Goal: Information Seeking & Learning: Learn about a topic

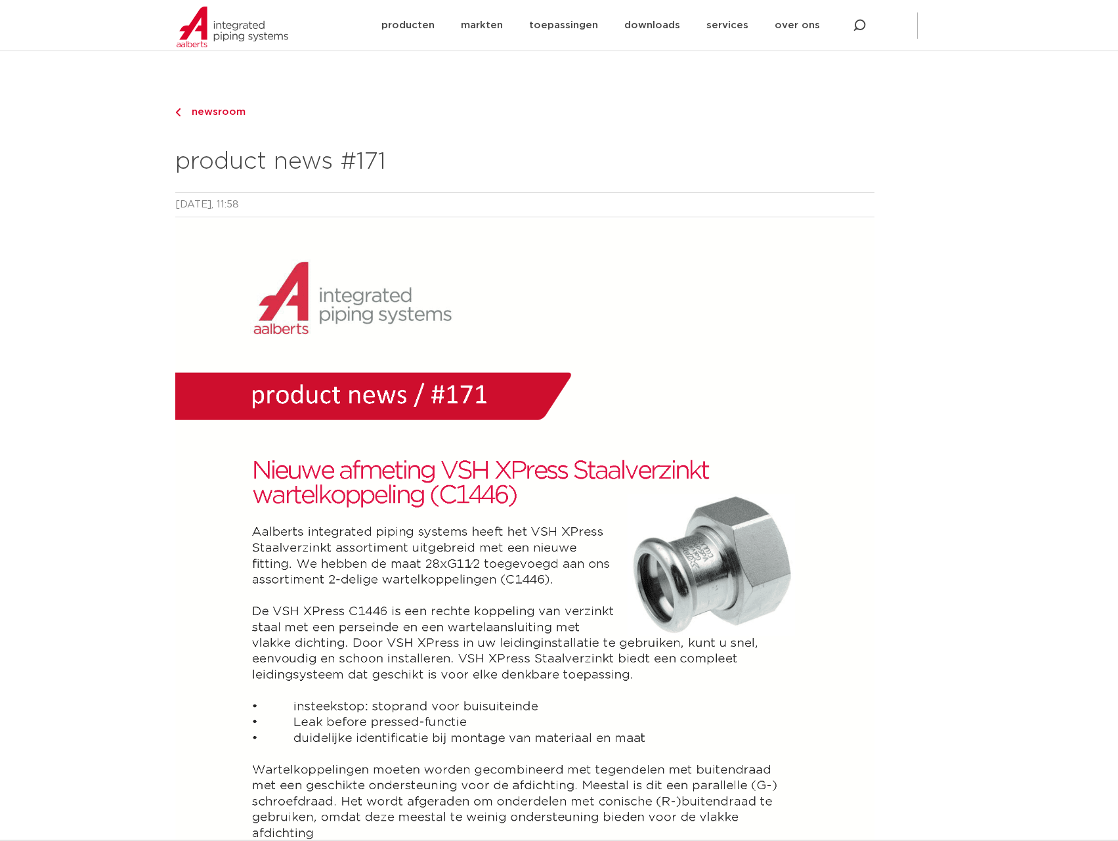
click at [224, 114] on span "newsroom" at bounding box center [215, 112] width 62 height 10
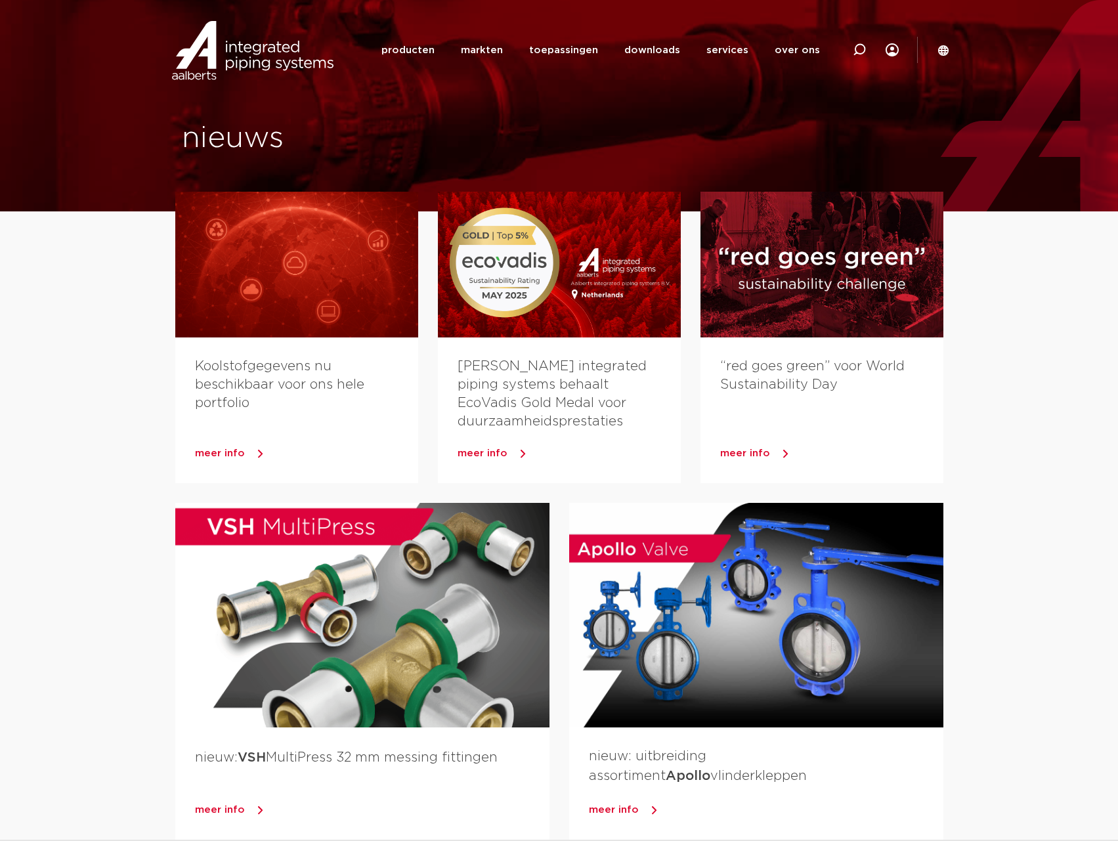
click at [943, 51] on icon at bounding box center [943, 51] width 12 height 12
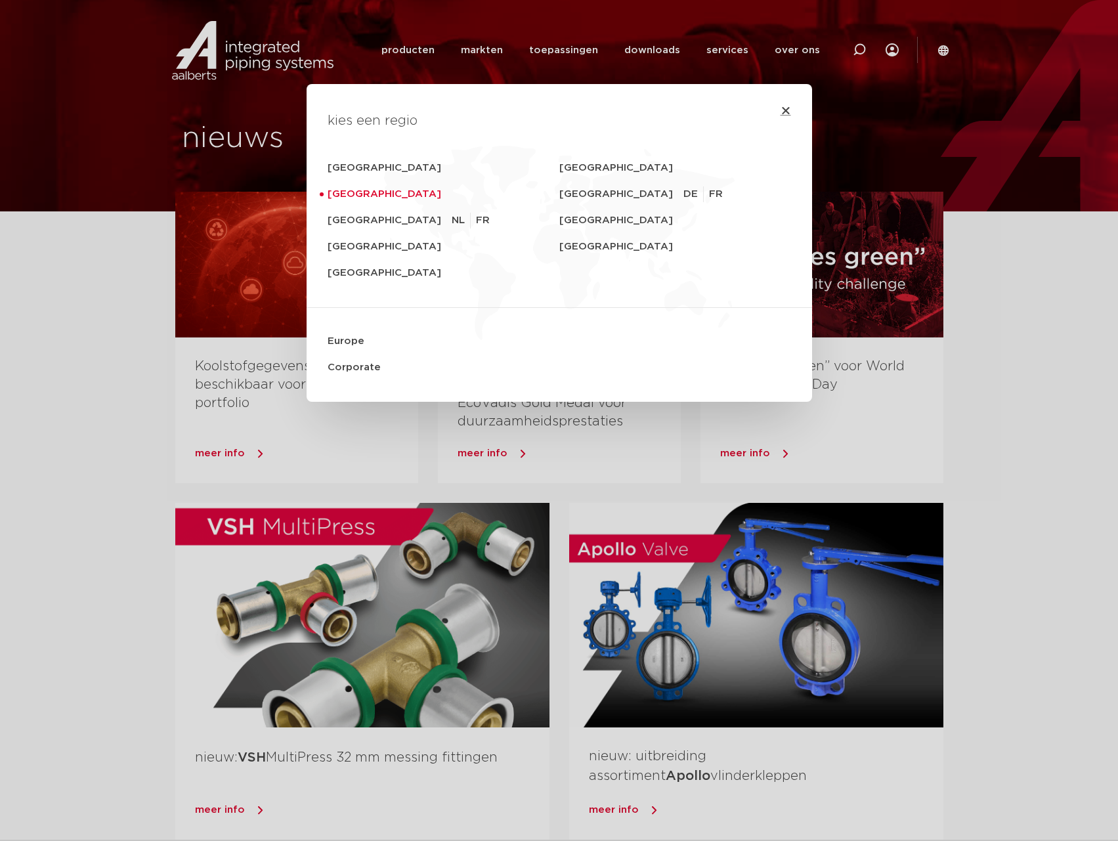
click at [786, 109] on icon "Close" at bounding box center [785, 110] width 11 height 11
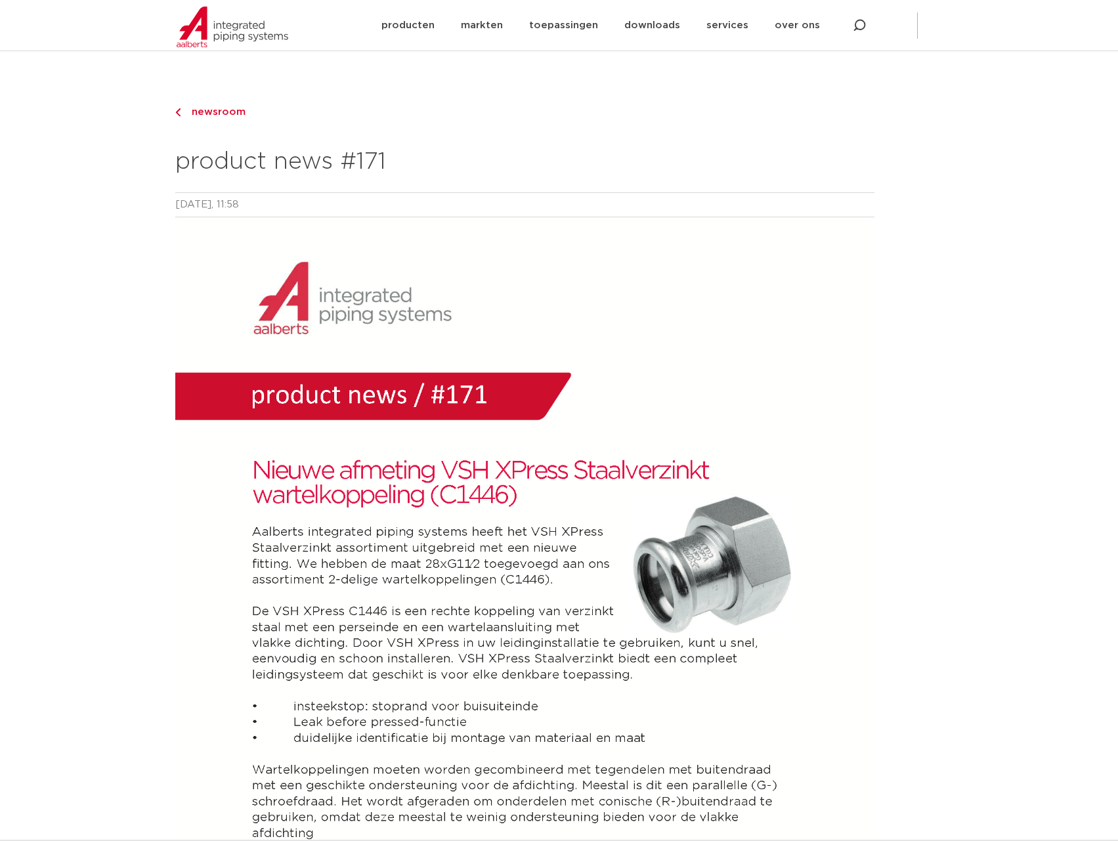
click at [221, 111] on span "newsroom" at bounding box center [215, 112] width 62 height 10
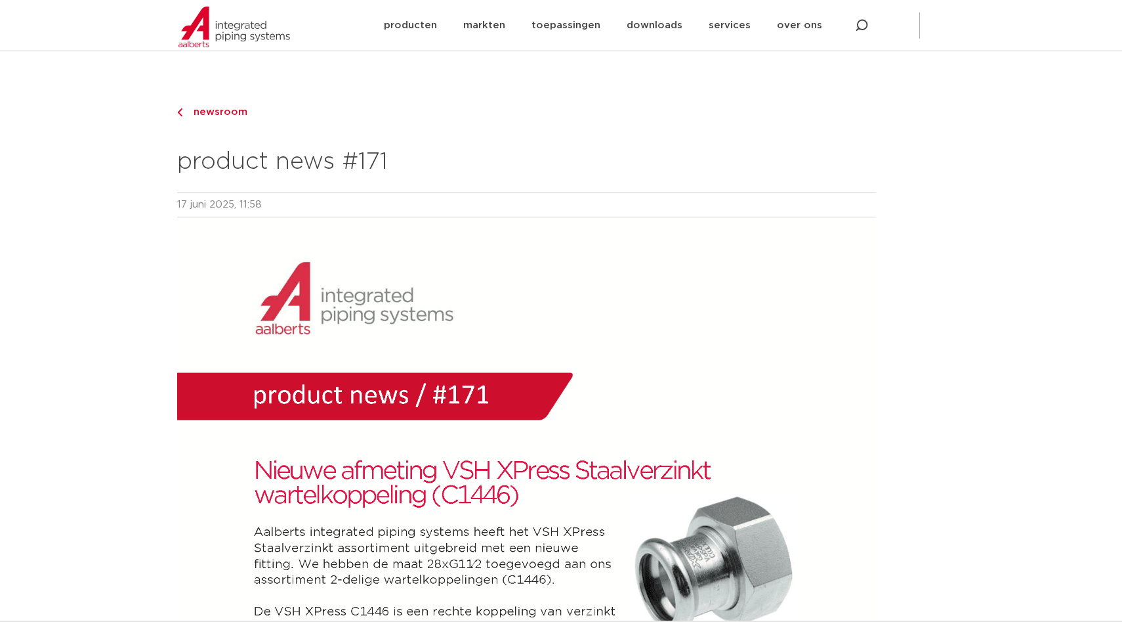
click at [943, 25] on icon at bounding box center [946, 25] width 11 height 11
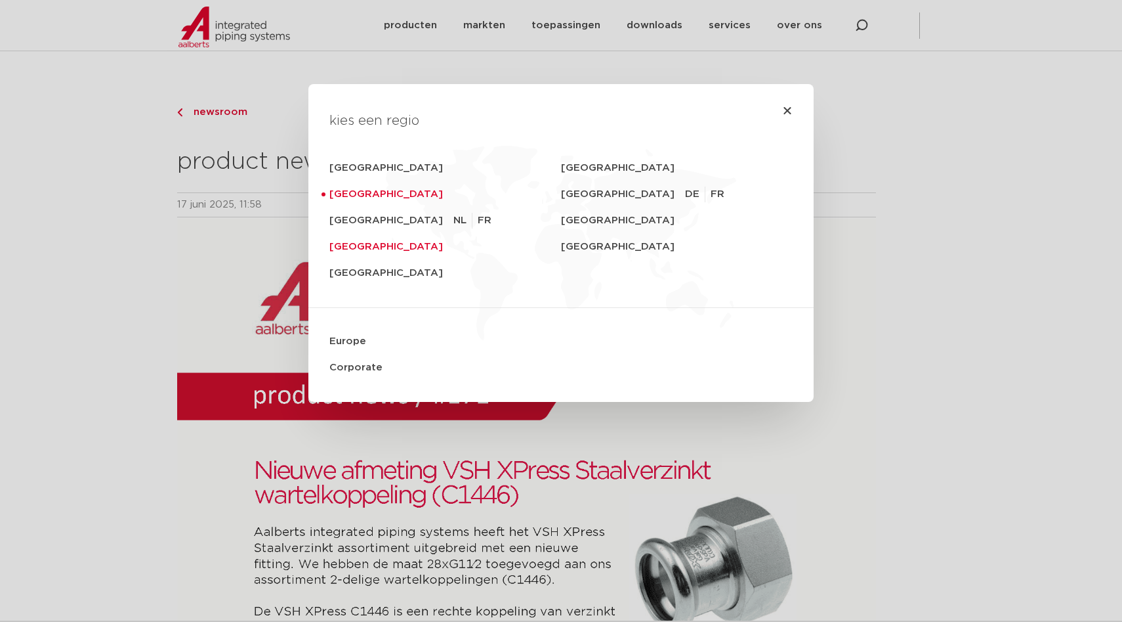
click at [387, 240] on link "[GEOGRAPHIC_DATA]" at bounding box center [445, 247] width 232 height 26
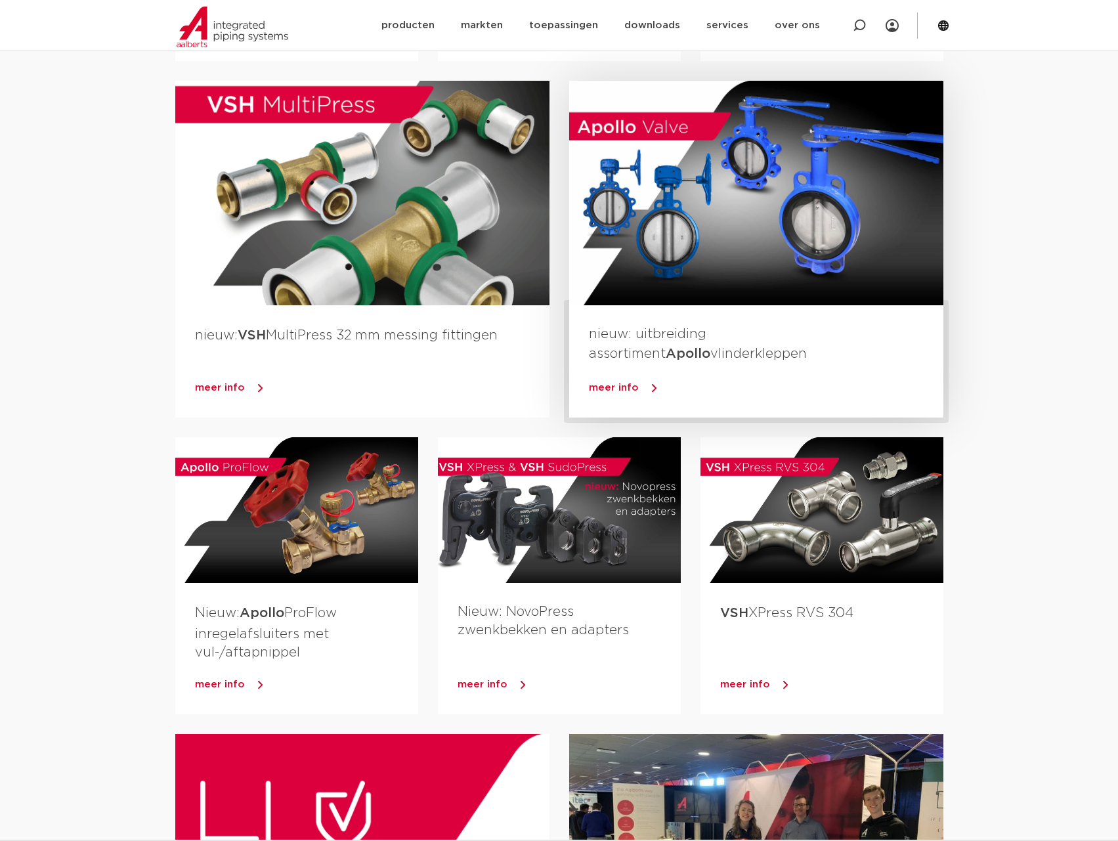
scroll to position [509, 0]
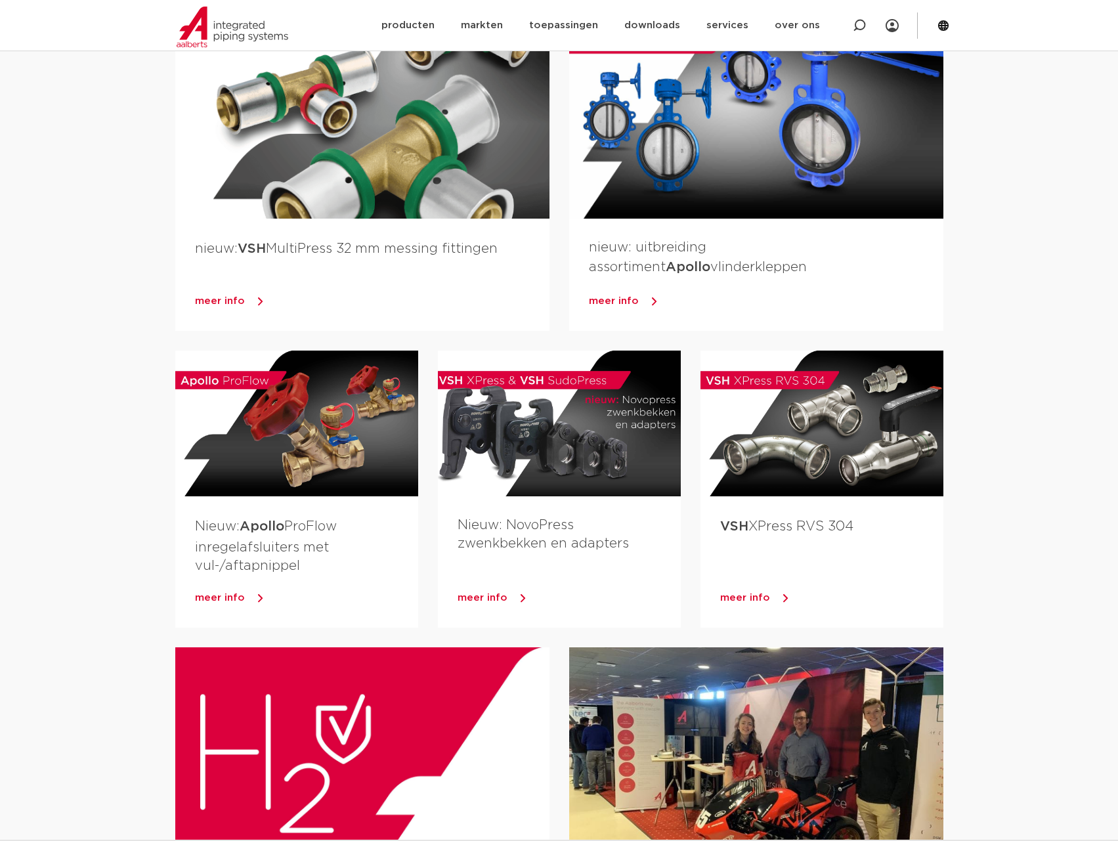
click at [1044, 542] on section "Koolstofgegevens nu beschikbaar voor ons hele portfolio meer info Aalberts inte…" at bounding box center [559, 834] width 1118 height 2262
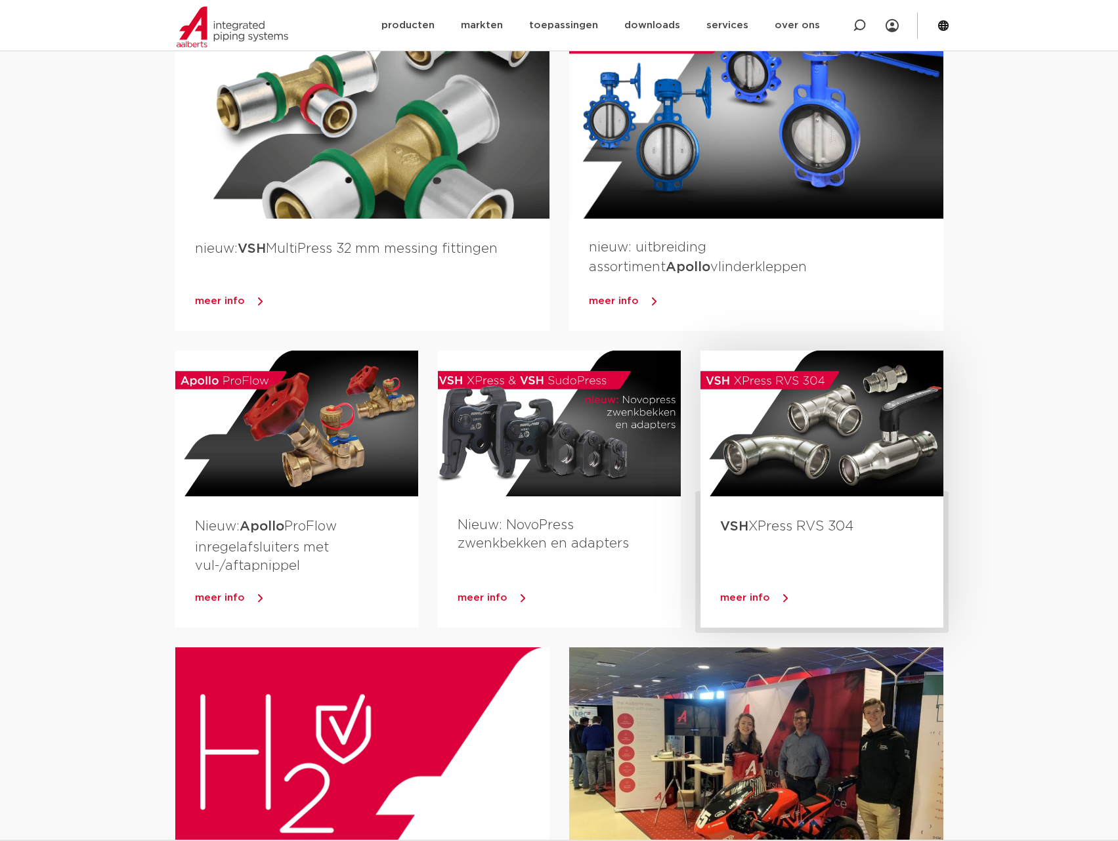
click at [759, 492] on div at bounding box center [821, 423] width 243 height 146
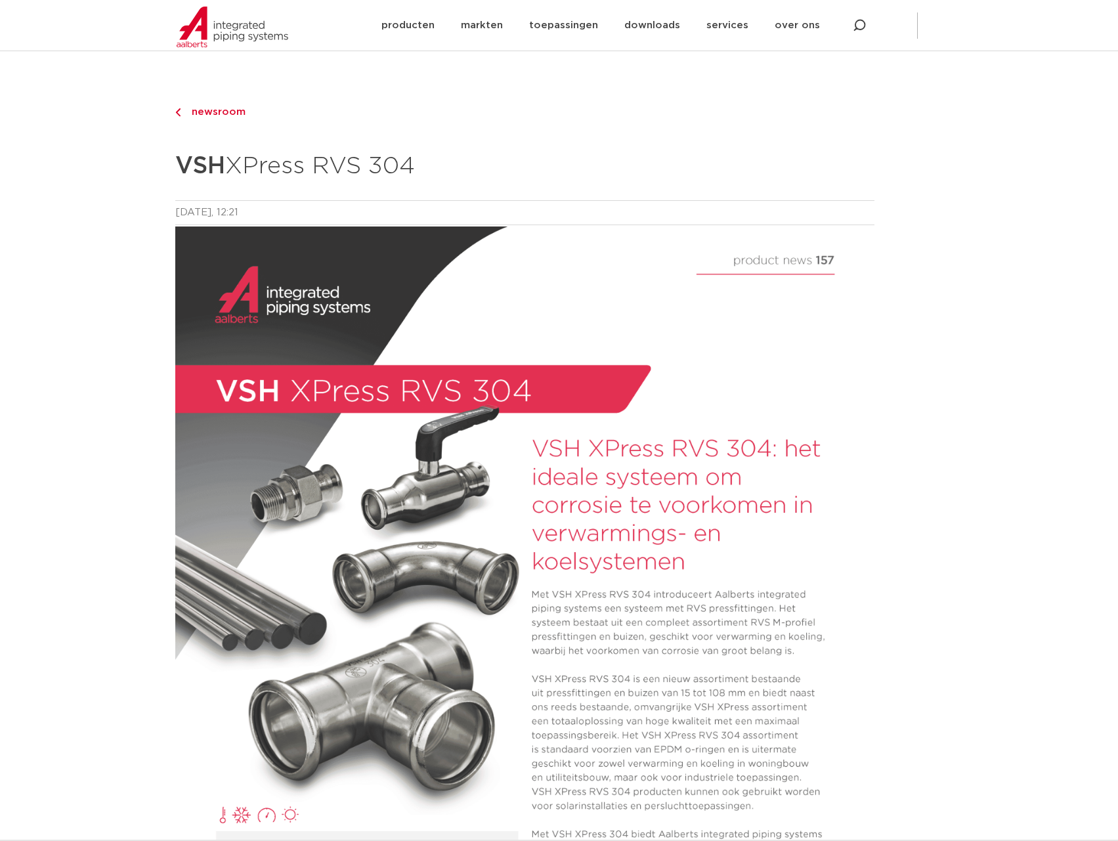
click at [276, 108] on link "newsroom" at bounding box center [524, 112] width 699 height 16
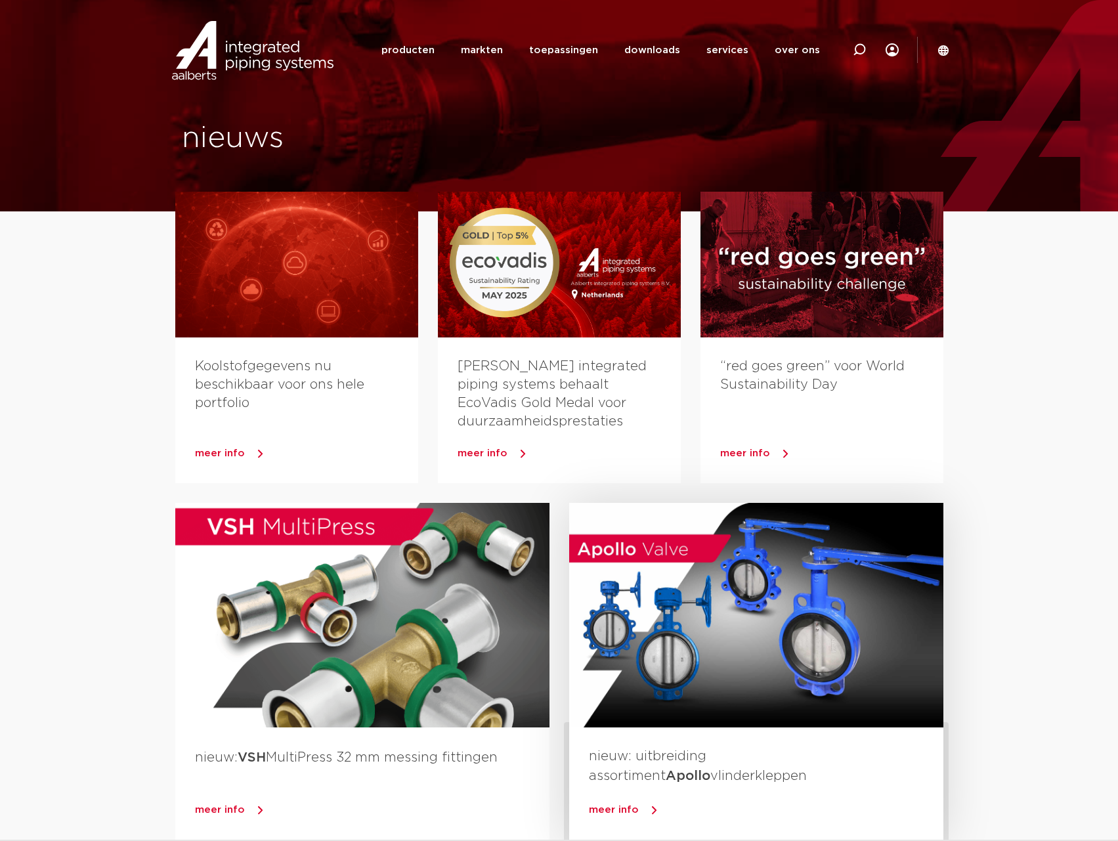
click at [796, 649] on div at bounding box center [756, 615] width 374 height 224
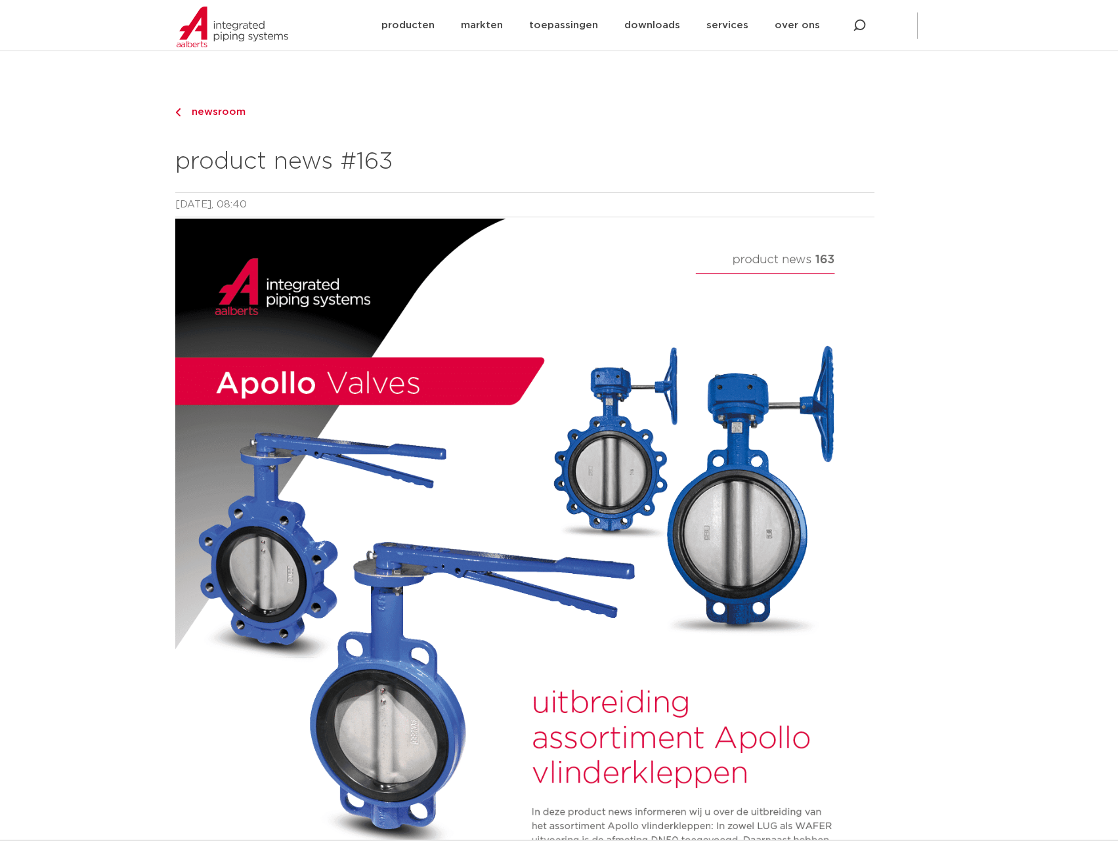
click at [202, 104] on link "newsroom" at bounding box center [524, 112] width 699 height 16
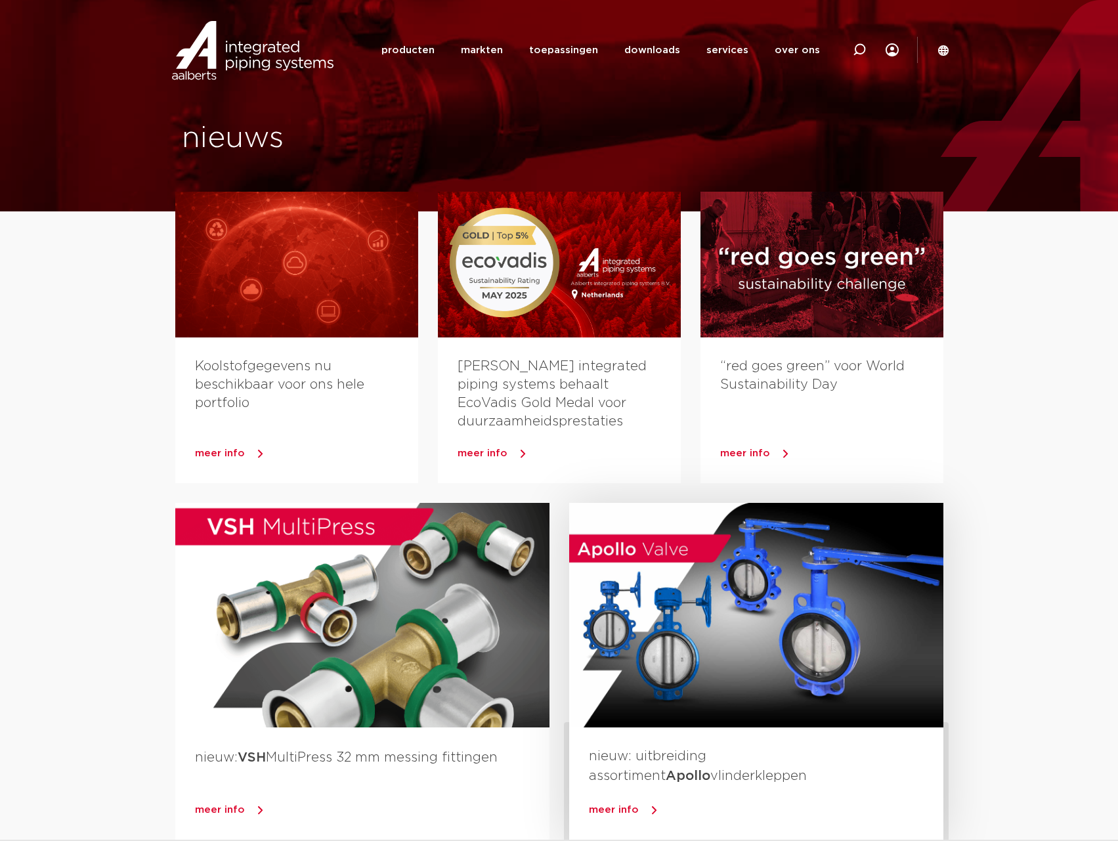
click at [809, 582] on div at bounding box center [756, 615] width 374 height 224
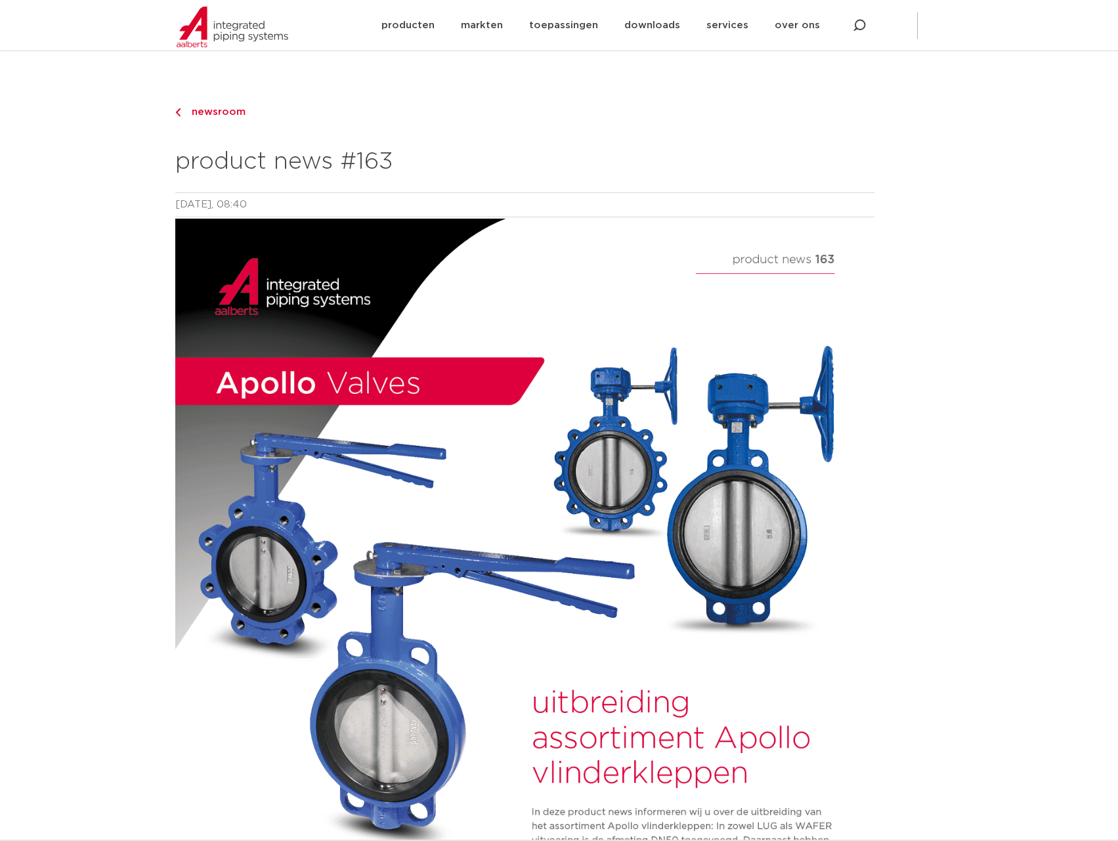
click at [205, 111] on span "newsroom" at bounding box center [215, 112] width 62 height 10
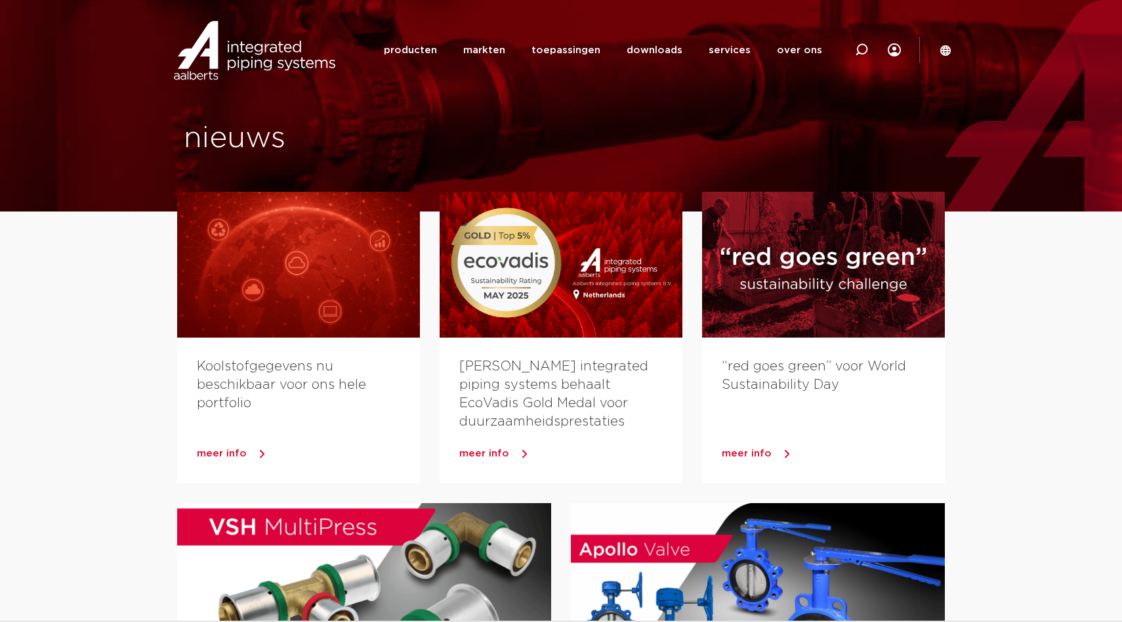
click at [248, 56] on img at bounding box center [255, 50] width 168 height 59
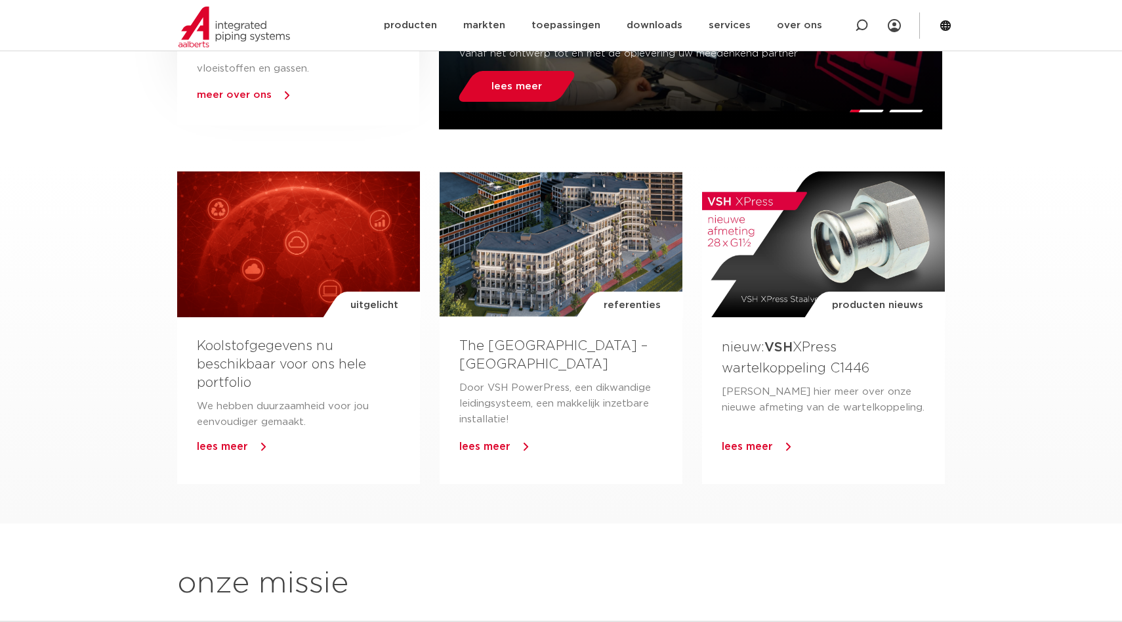
scroll to position [811, 0]
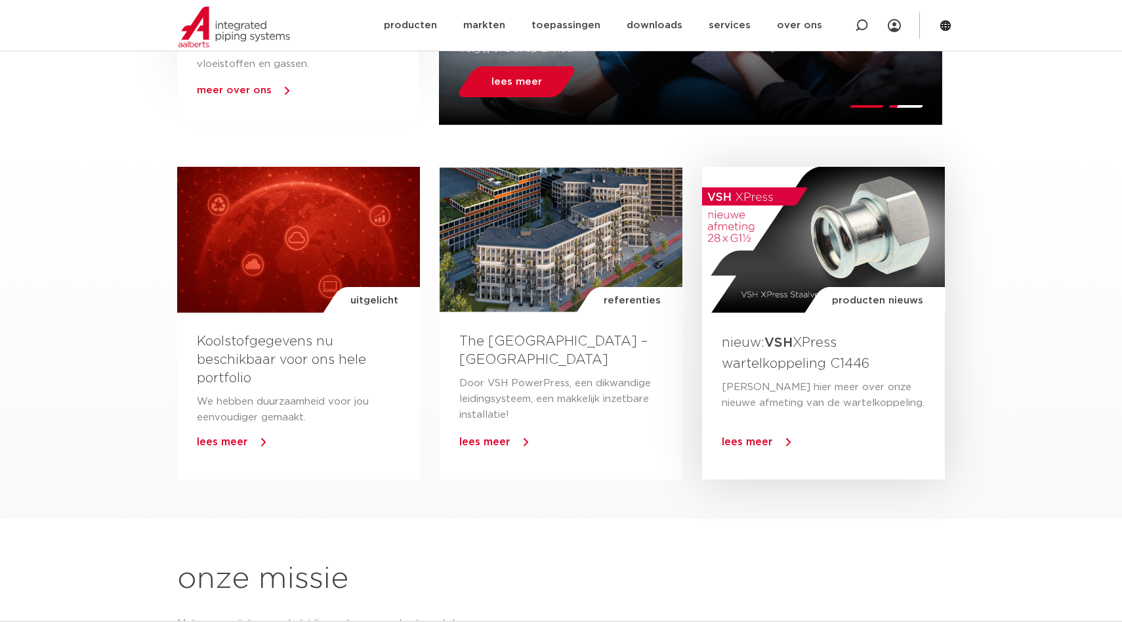
click at [755, 442] on span "lees meer" at bounding box center [747, 441] width 51 height 11
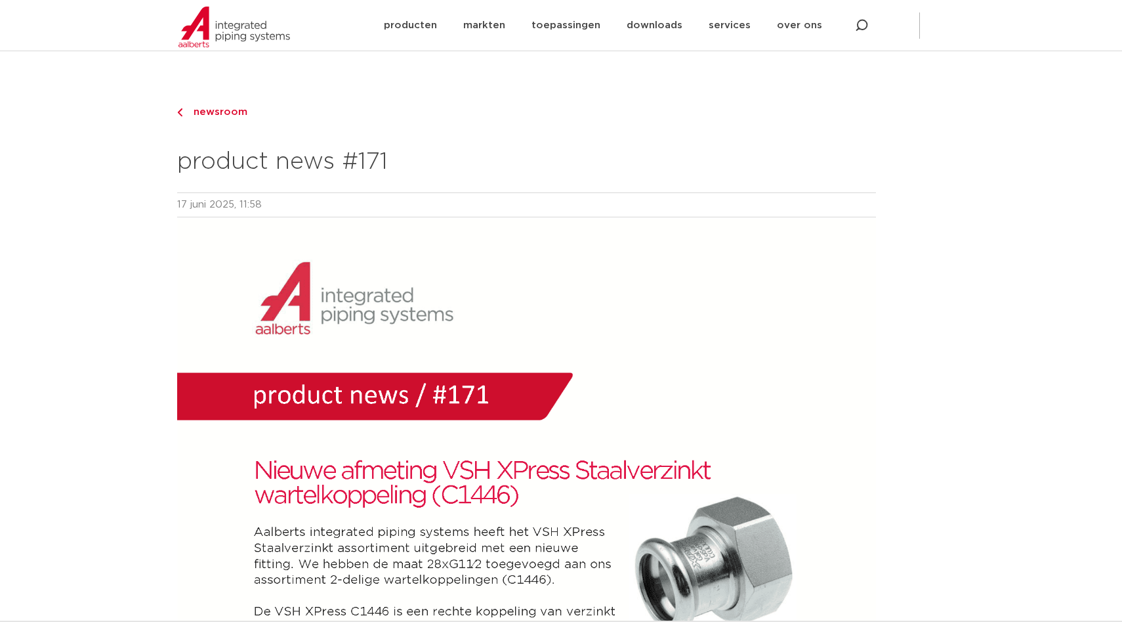
click at [229, 112] on span "newsroom" at bounding box center [217, 112] width 62 height 10
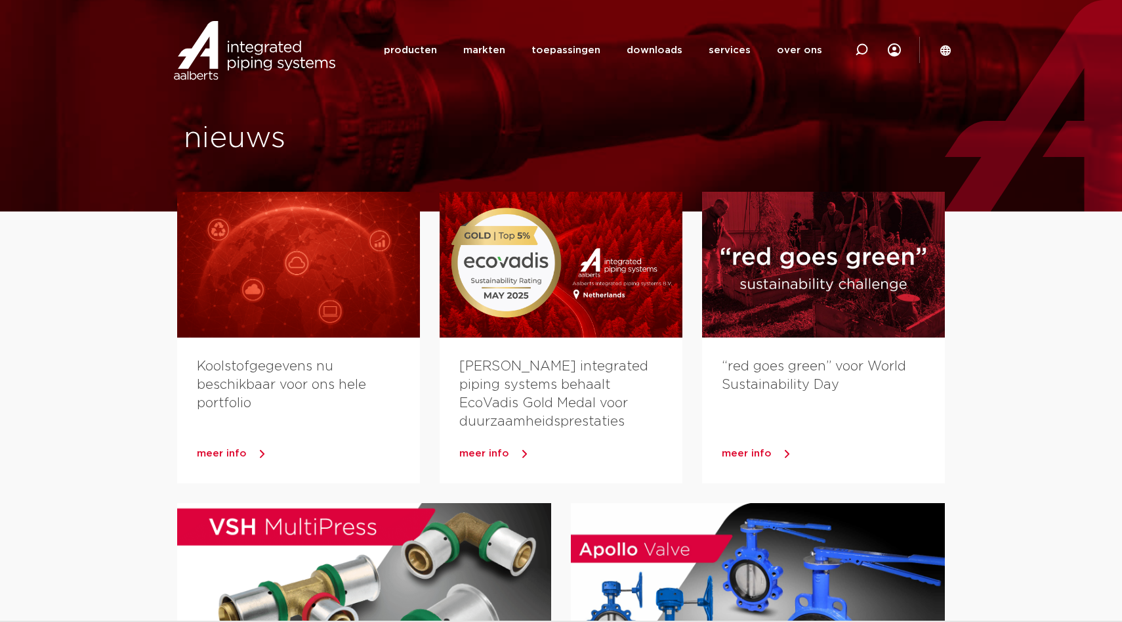
click at [948, 51] on icon at bounding box center [946, 50] width 11 height 11
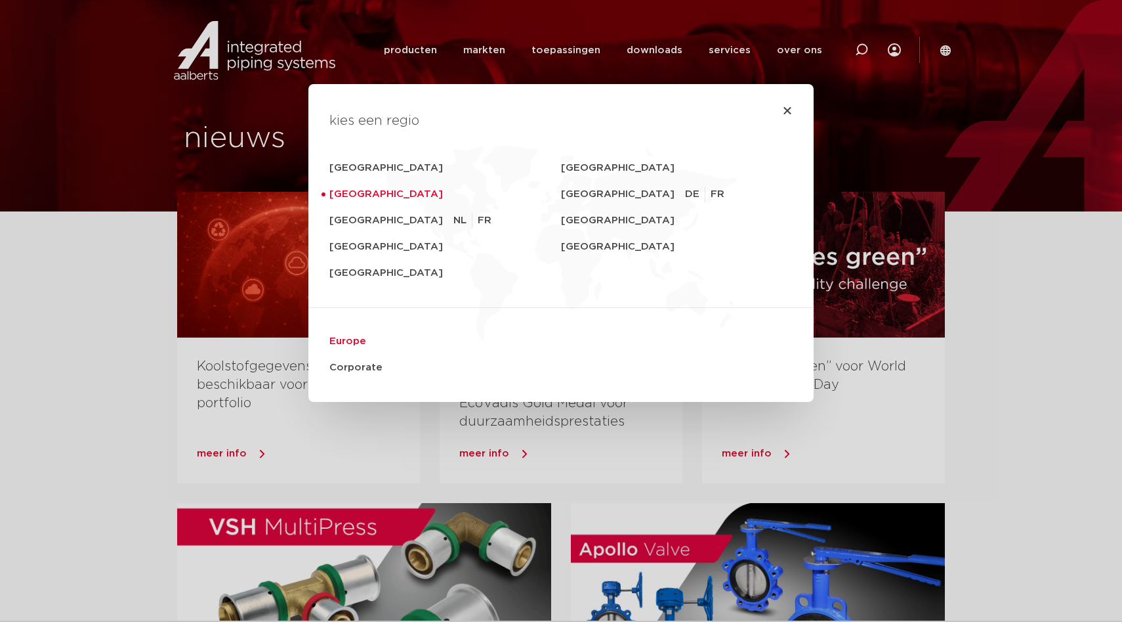
click at [350, 341] on link "Europe" at bounding box center [560, 341] width 463 height 26
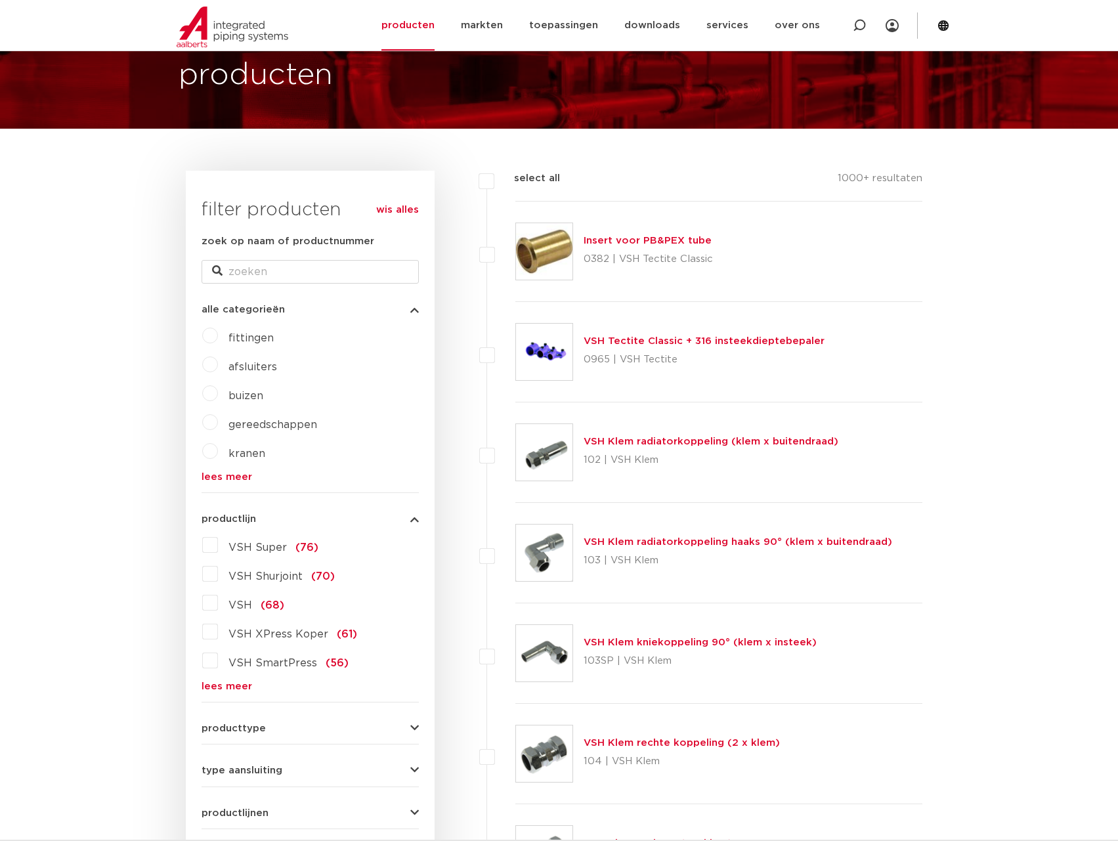
click at [944, 25] on icon at bounding box center [943, 25] width 11 height 11
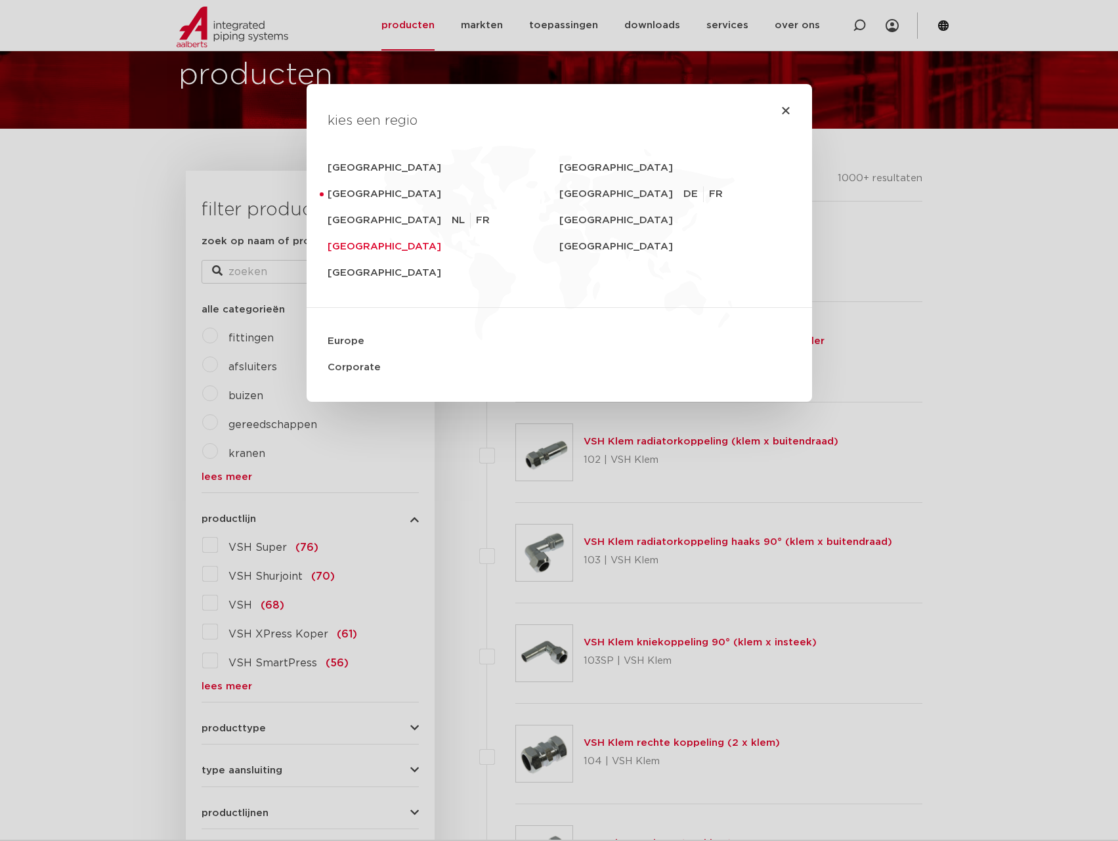
click at [362, 248] on link "United Kingdom" at bounding box center [444, 247] width 232 height 26
click at [786, 112] on icon "Close" at bounding box center [785, 110] width 11 height 11
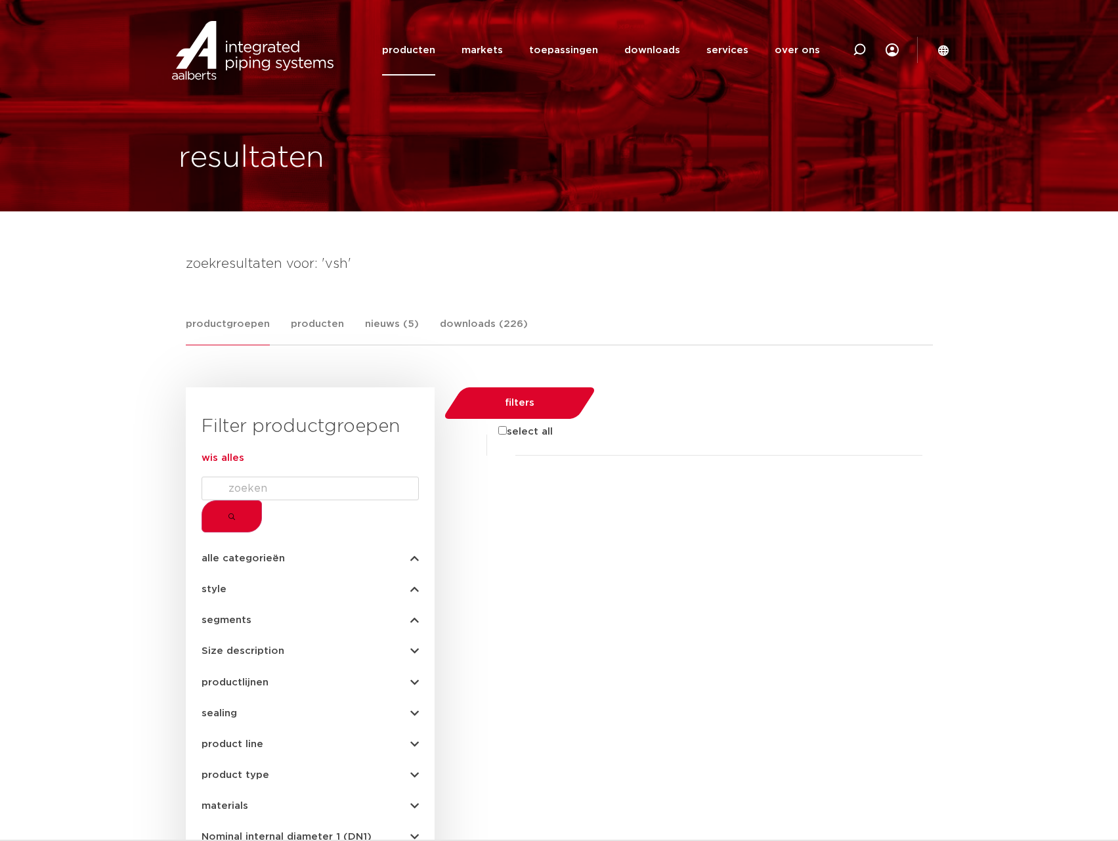
type input "vsh"
